Goal: Find specific page/section: Find specific page/section

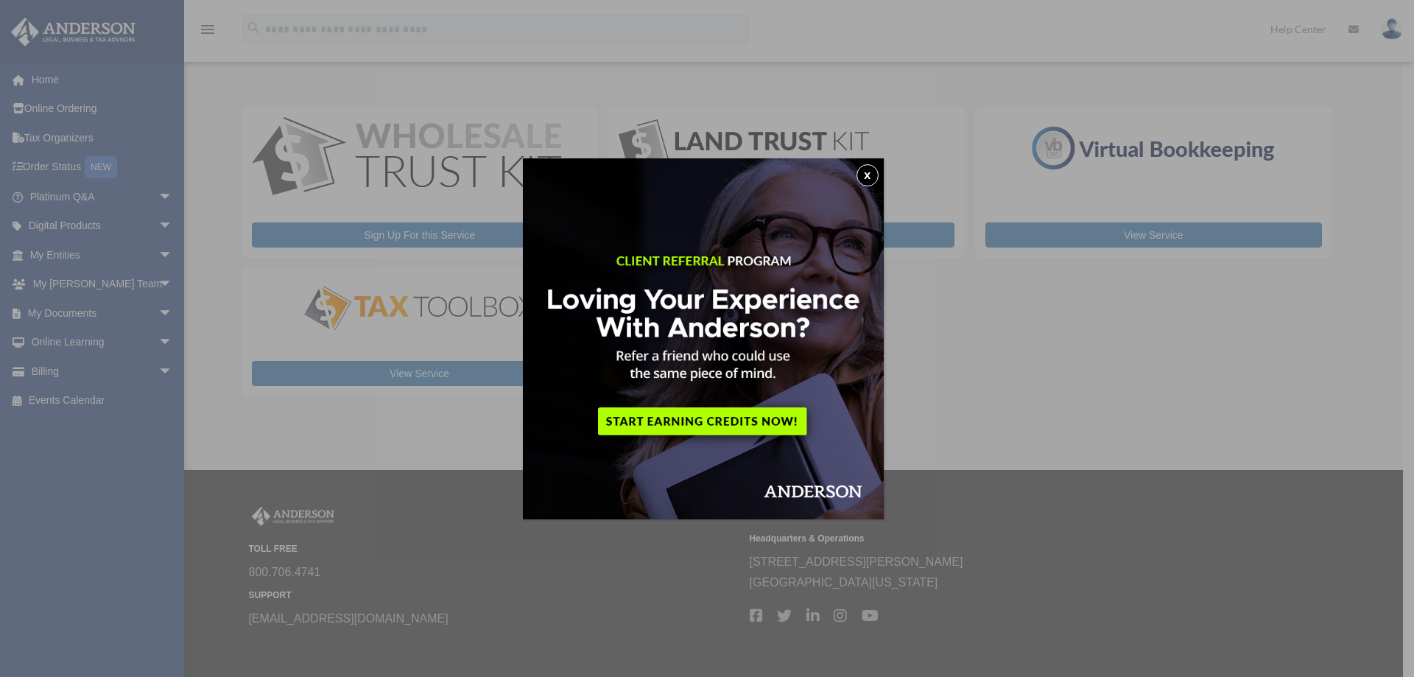
click at [699, 417] on img at bounding box center [703, 338] width 361 height 361
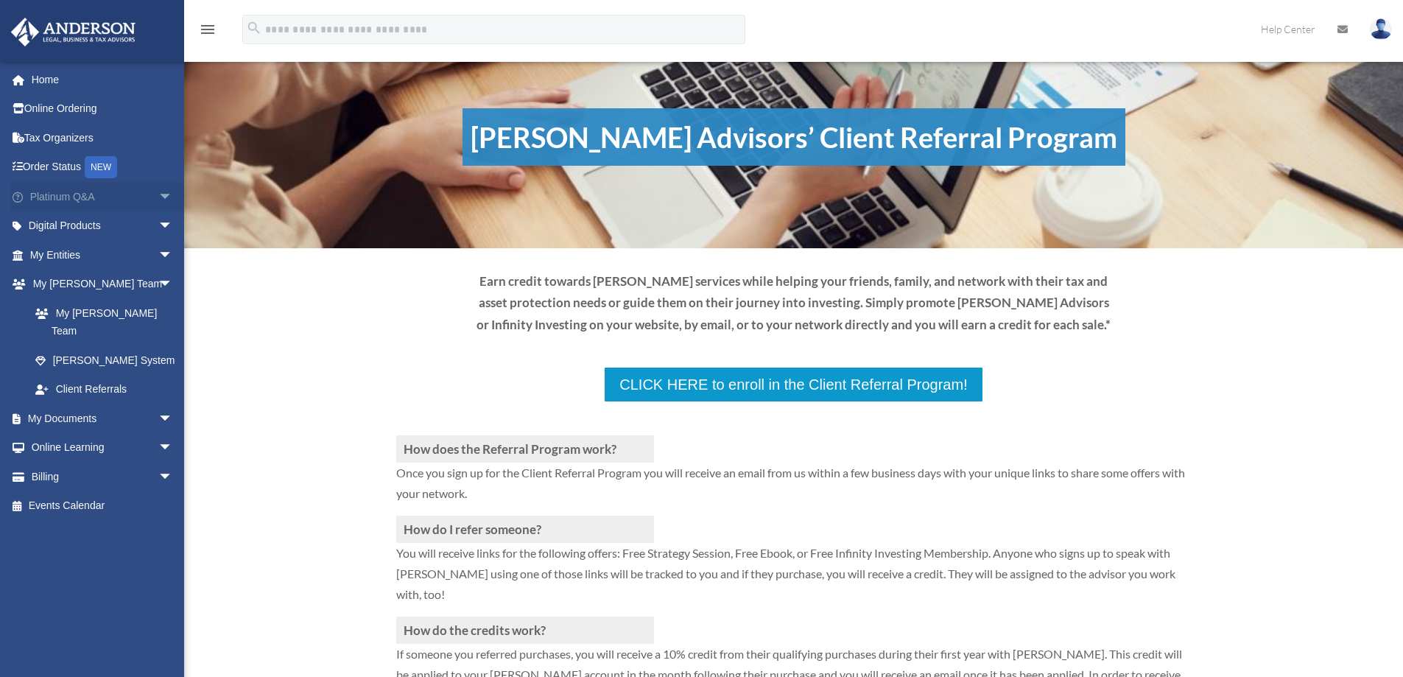
click at [158, 194] on span "arrow_drop_down" at bounding box center [172, 197] width 29 height 30
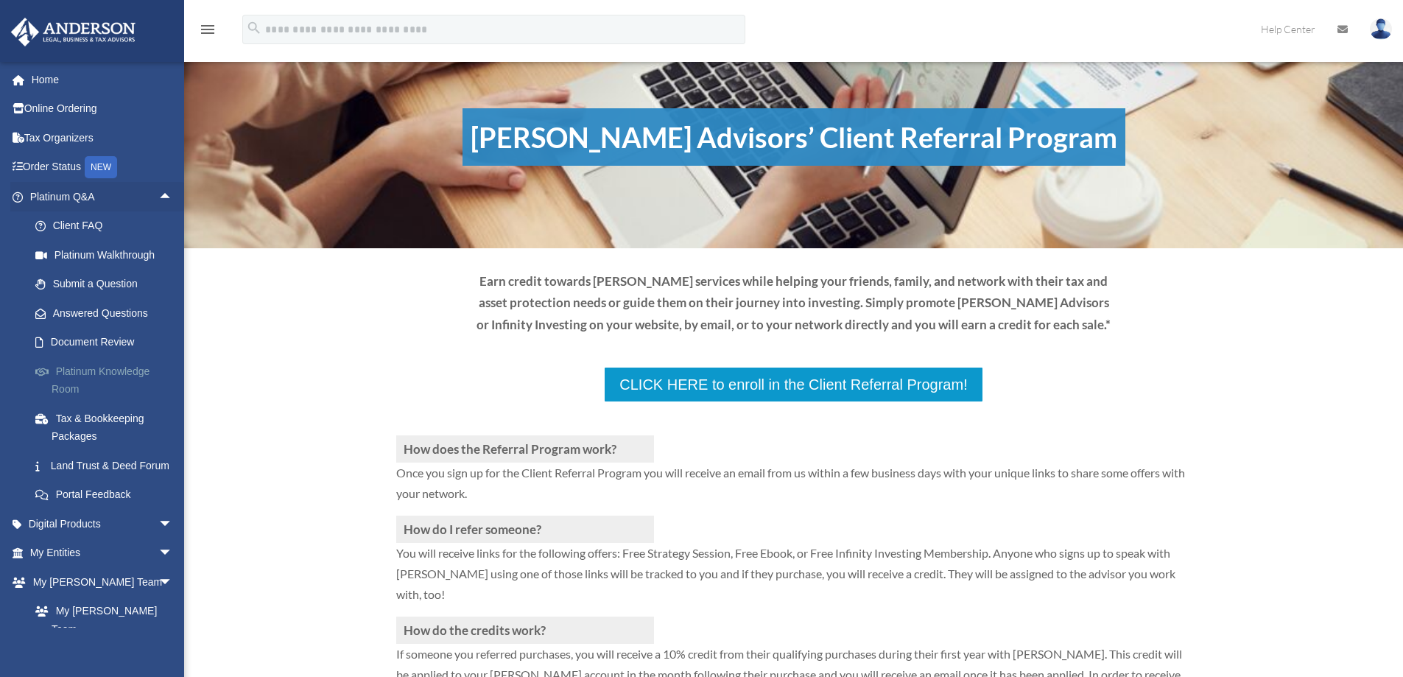
click at [72, 371] on link "Platinum Knowledge Room" at bounding box center [108, 379] width 175 height 47
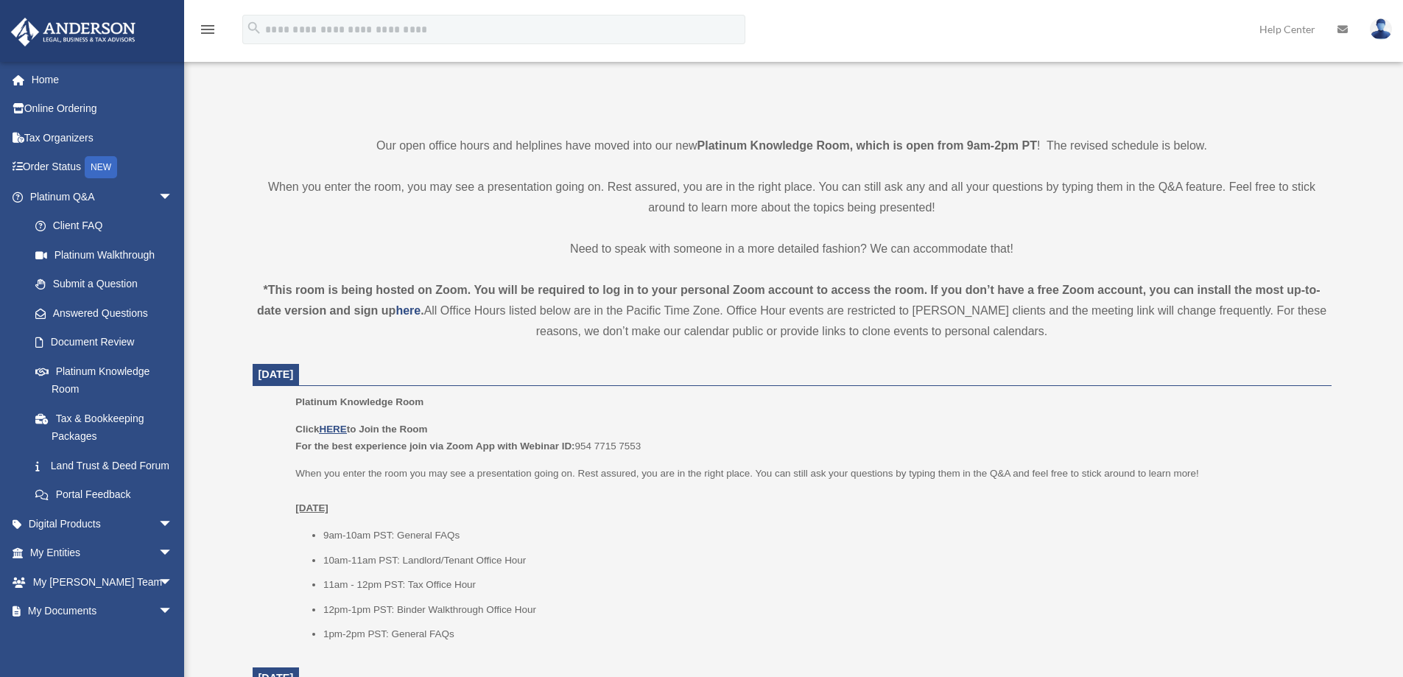
scroll to position [368, 0]
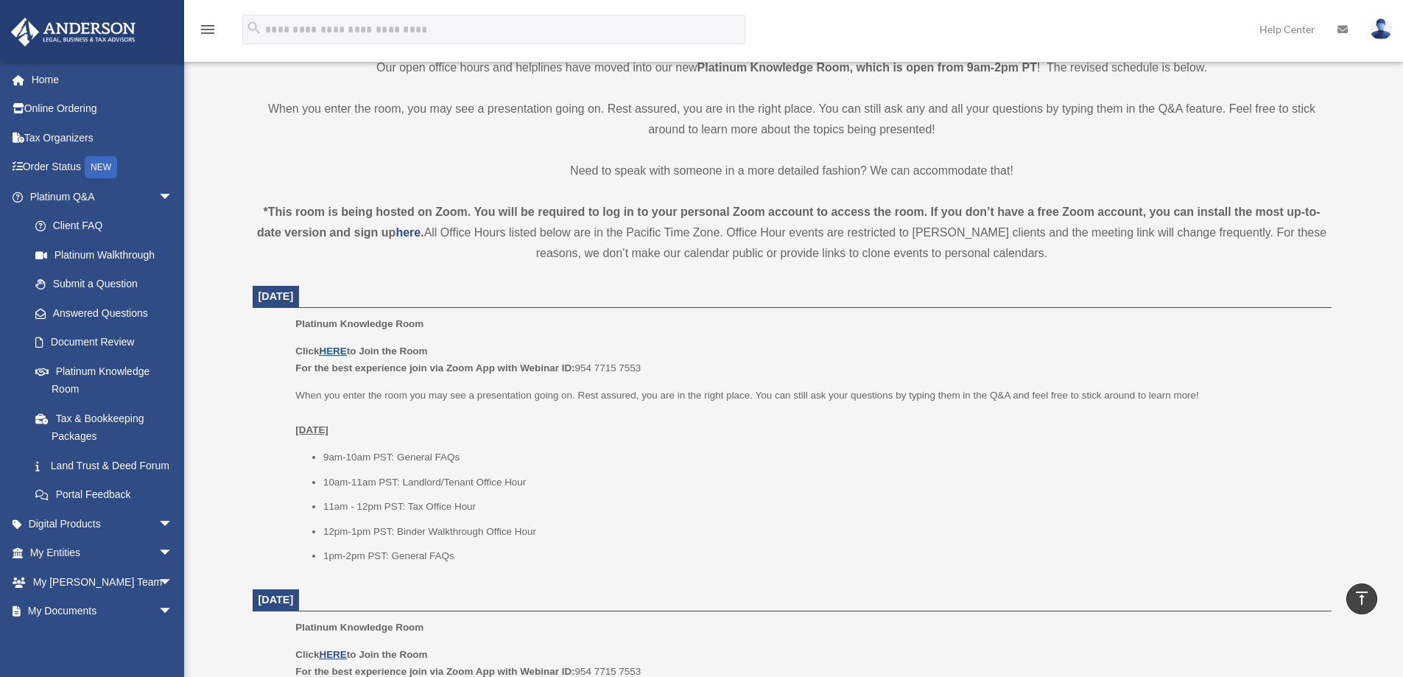
click at [341, 349] on u "HERE" at bounding box center [332, 350] width 27 height 11
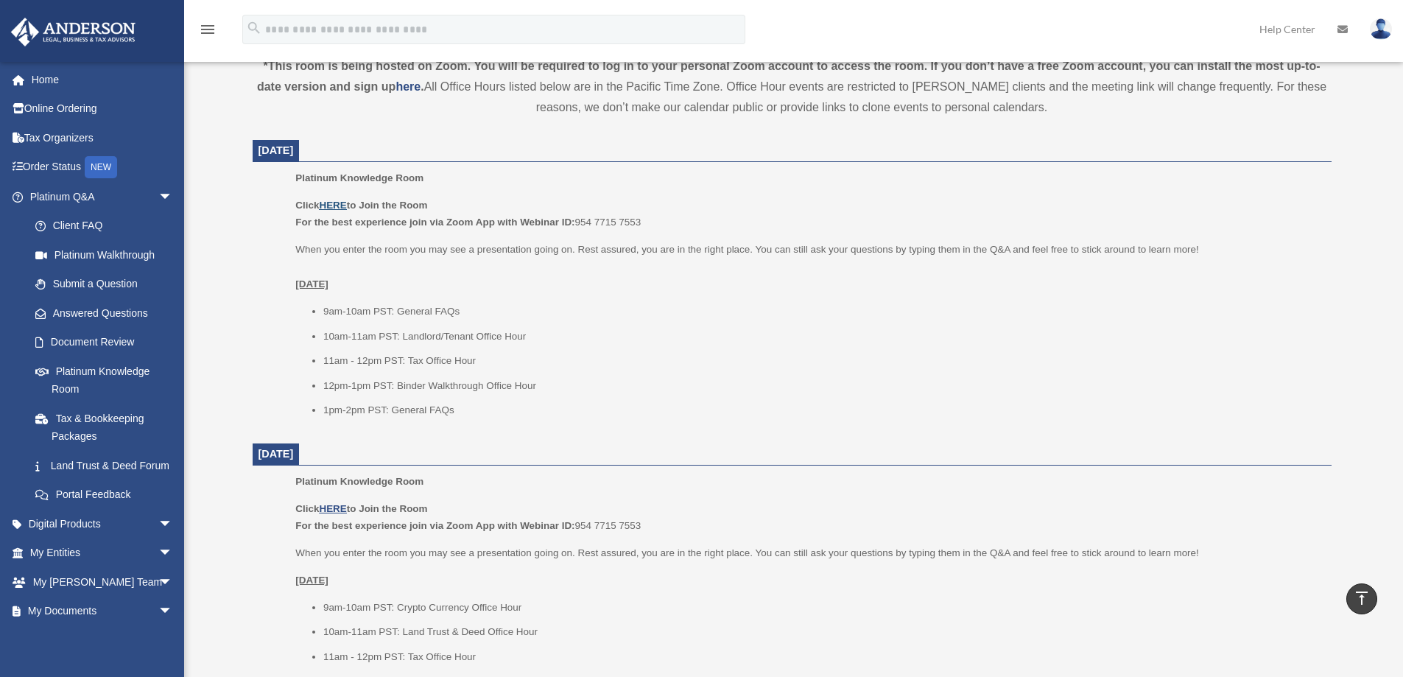
scroll to position [515, 0]
